Goal: Transaction & Acquisition: Purchase product/service

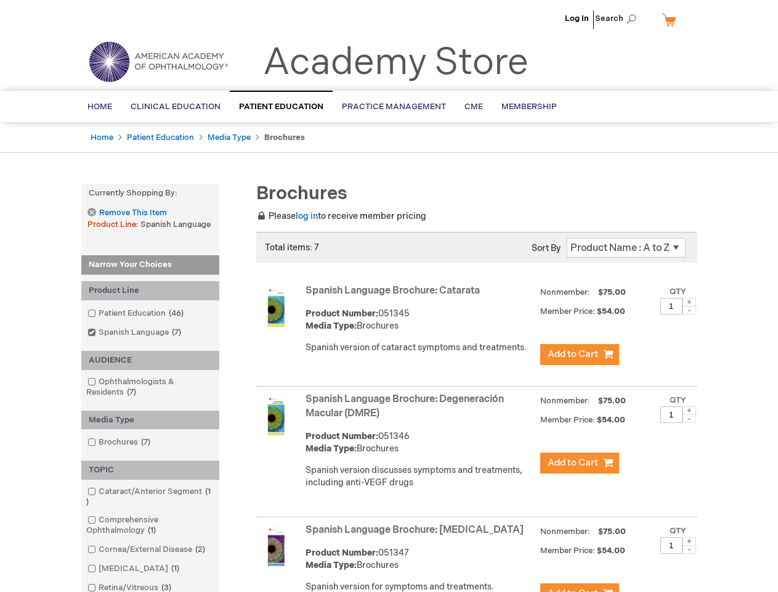
click at [619, 18] on span "Search" at bounding box center [618, 18] width 47 height 25
click at [150, 193] on strong "Currently Shopping by:" at bounding box center [150, 193] width 138 height 19
click at [150, 290] on div "Product Line" at bounding box center [150, 290] width 138 height 19
click at [150, 360] on div "AUDIENCE" at bounding box center [150, 360] width 138 height 19
click at [150, 420] on div "Media Type" at bounding box center [150, 419] width 138 height 19
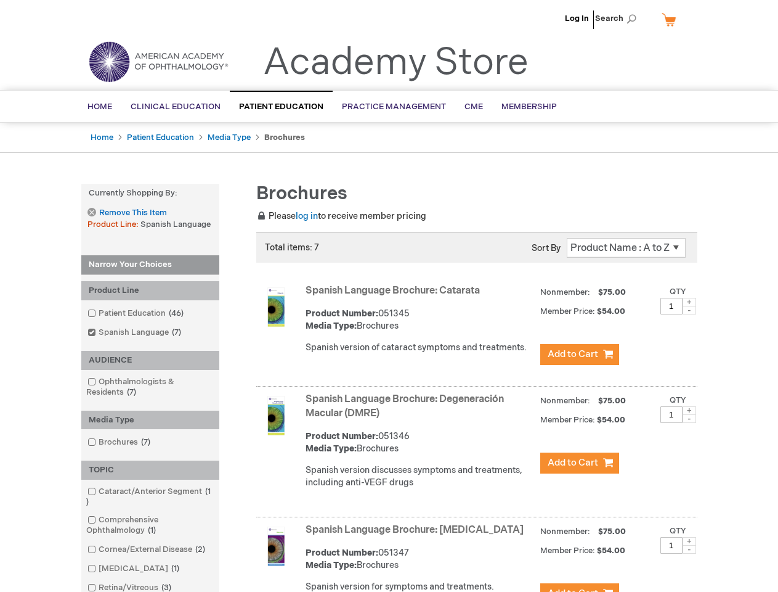
click at [150, 470] on div "TOPIC" at bounding box center [150, 469] width 138 height 19
click at [689, 302] on span at bounding box center [690, 302] width 14 height 9
click at [689, 310] on span at bounding box center [690, 310] width 14 height 9
type input "1"
click at [689, 410] on span at bounding box center [690, 410] width 14 height 9
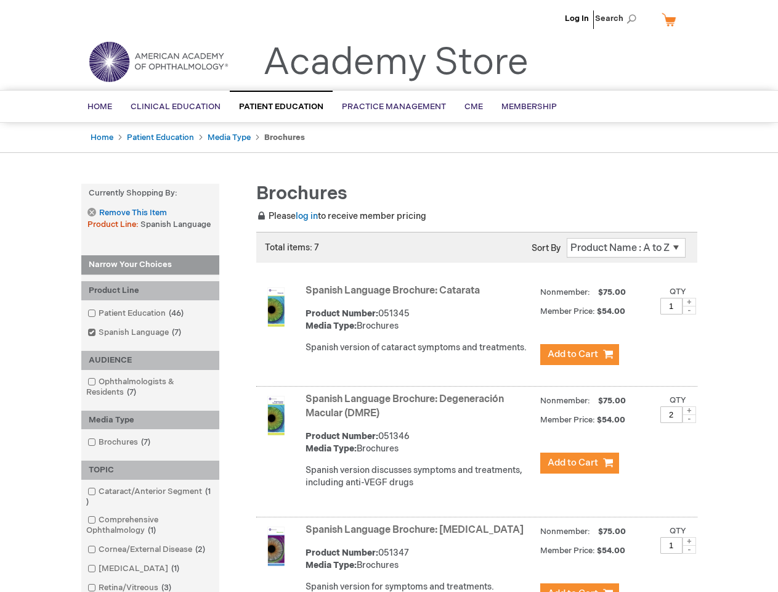
click at [689, 418] on span at bounding box center [690, 418] width 14 height 9
type input "1"
